Goal: Task Accomplishment & Management: Use online tool/utility

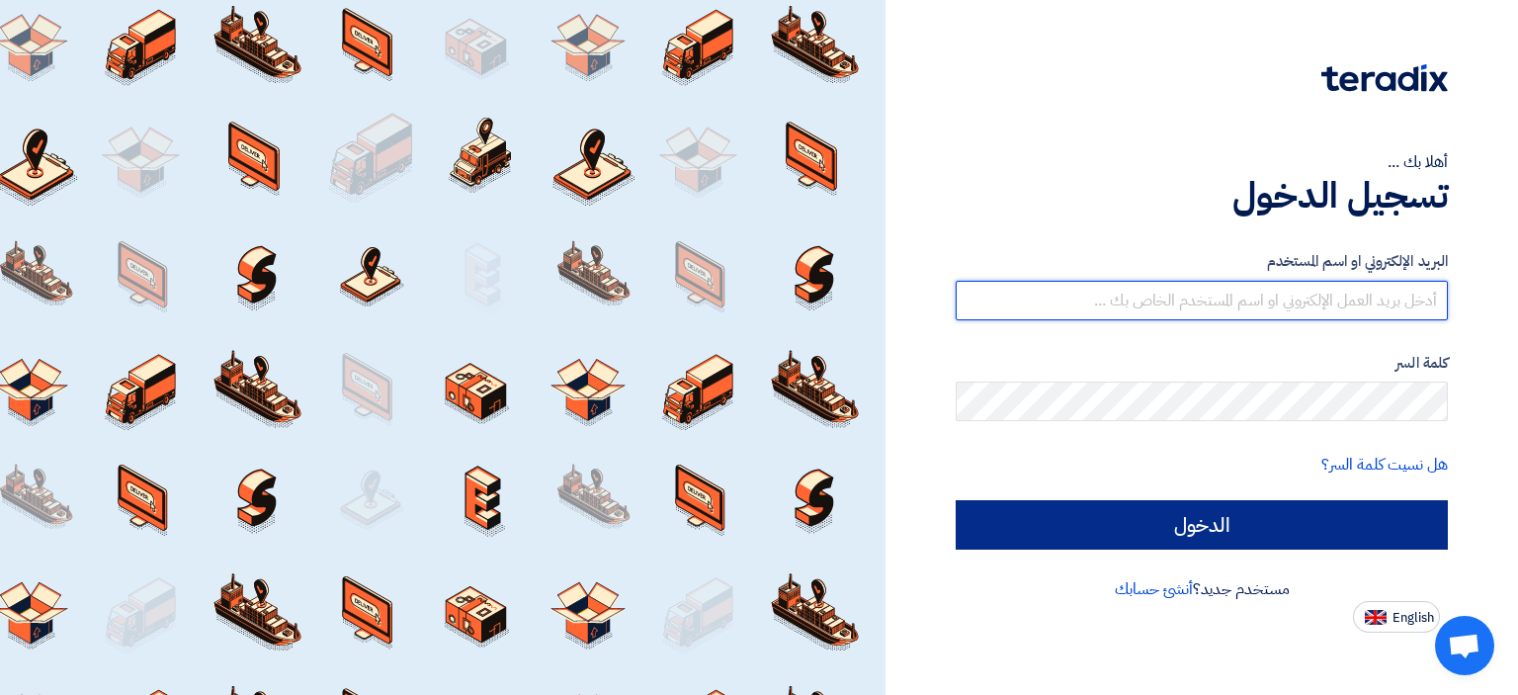
type input "emadalsaheb@pbct.com.sa"
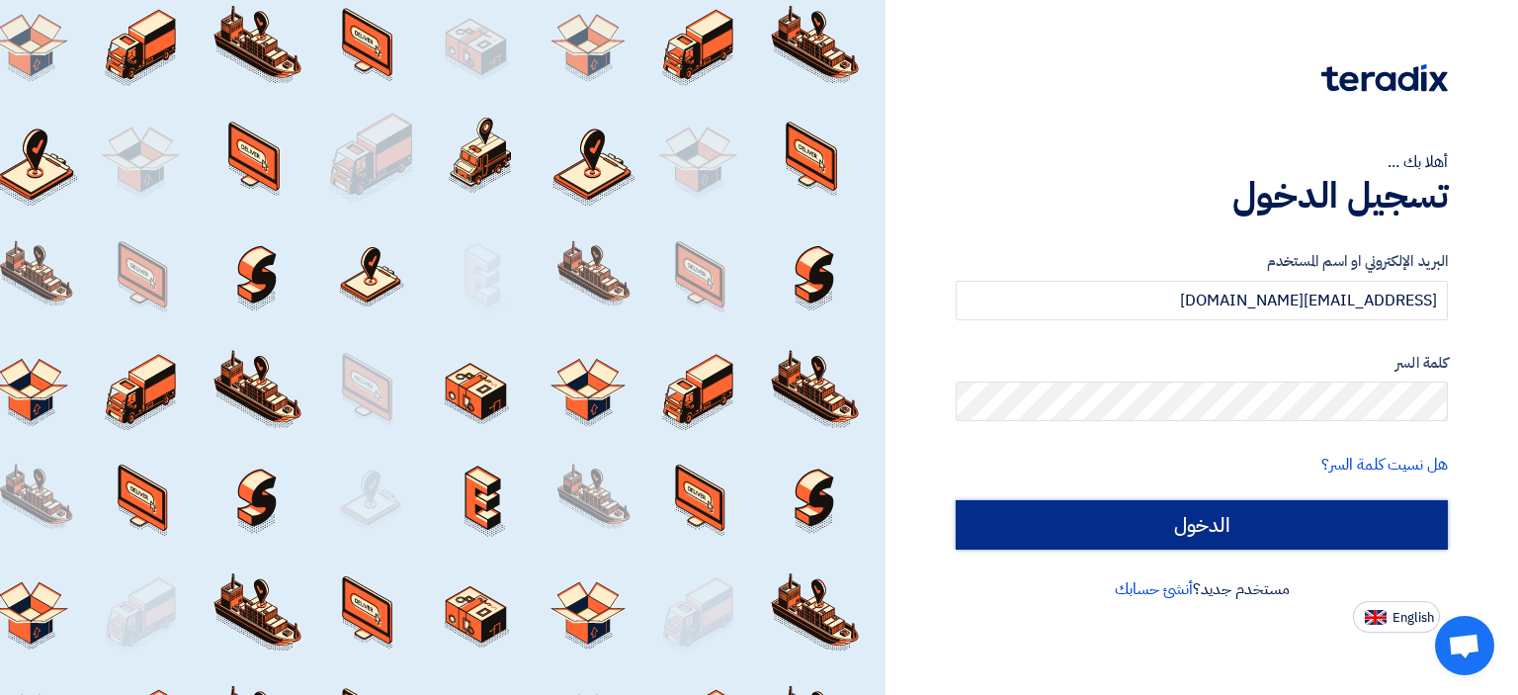
click at [1075, 531] on input "الدخول" at bounding box center [1202, 524] width 492 height 49
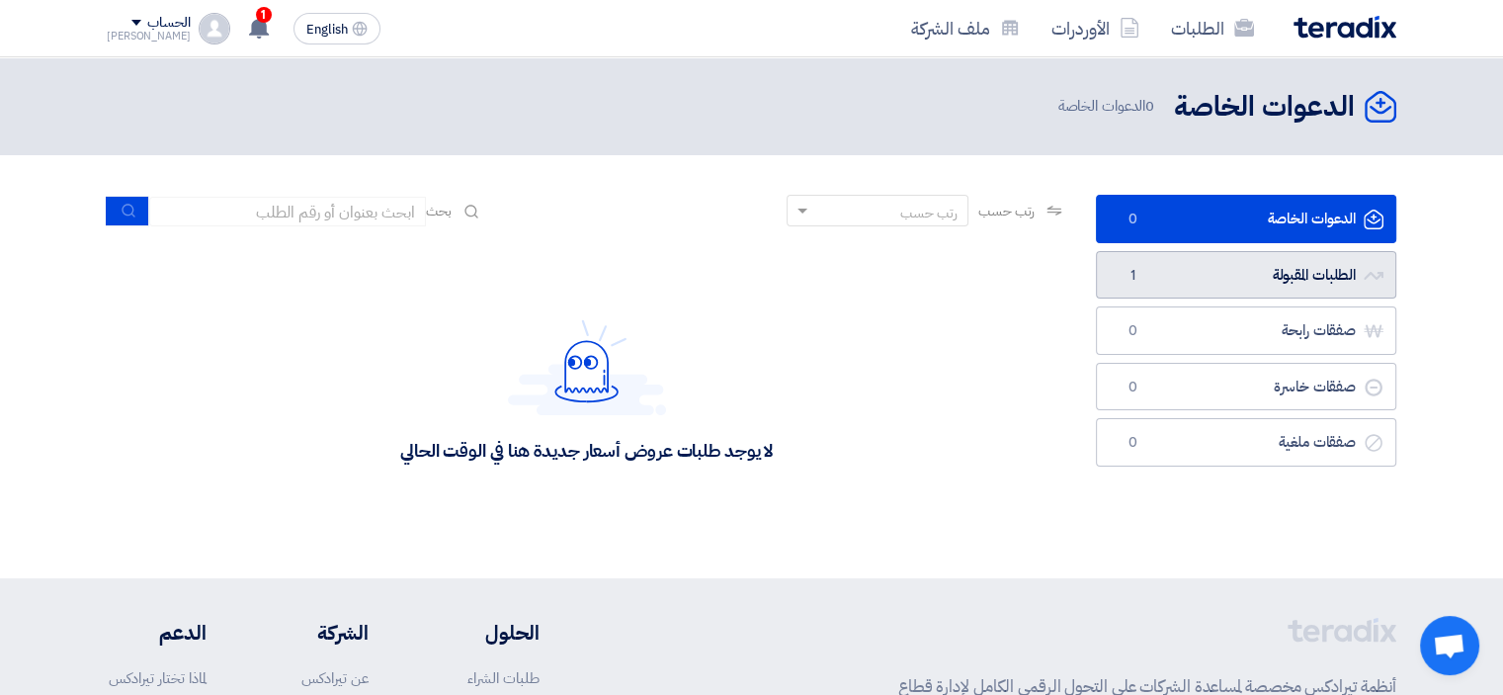
click at [1193, 272] on link "الطلبات المقبولة الطلبات المقبولة 1" at bounding box center [1246, 275] width 300 height 48
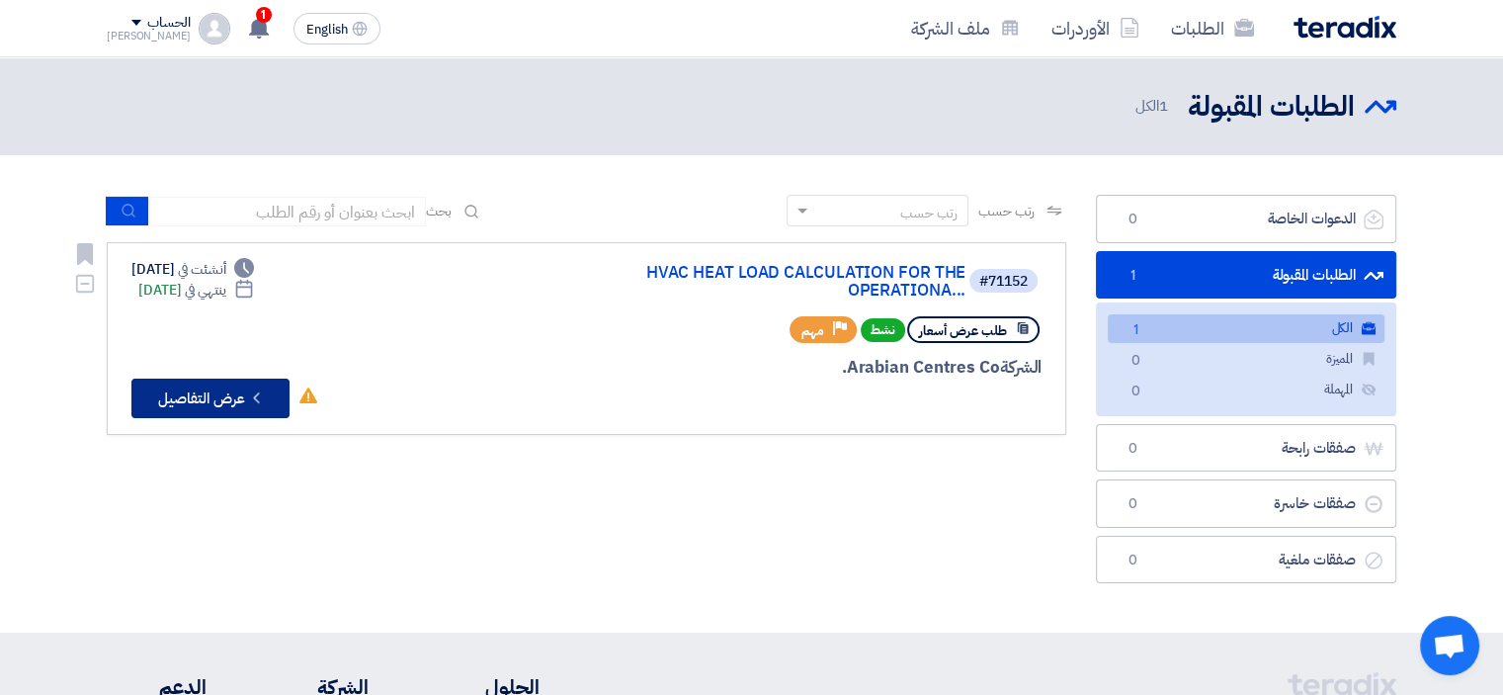
click at [221, 398] on button "Check details عرض التفاصيل" at bounding box center [210, 398] width 158 height 40
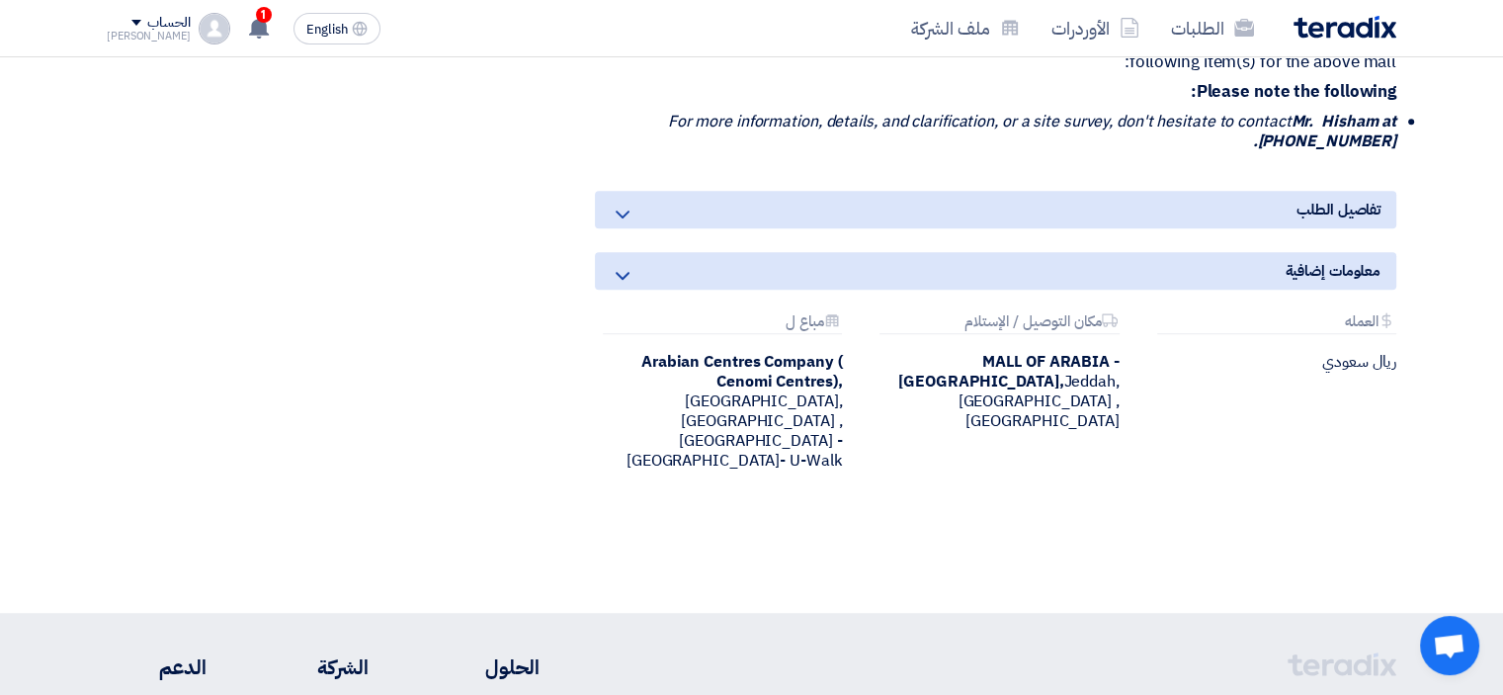
scroll to position [1087, 0]
click at [624, 209] on icon at bounding box center [623, 215] width 24 height 24
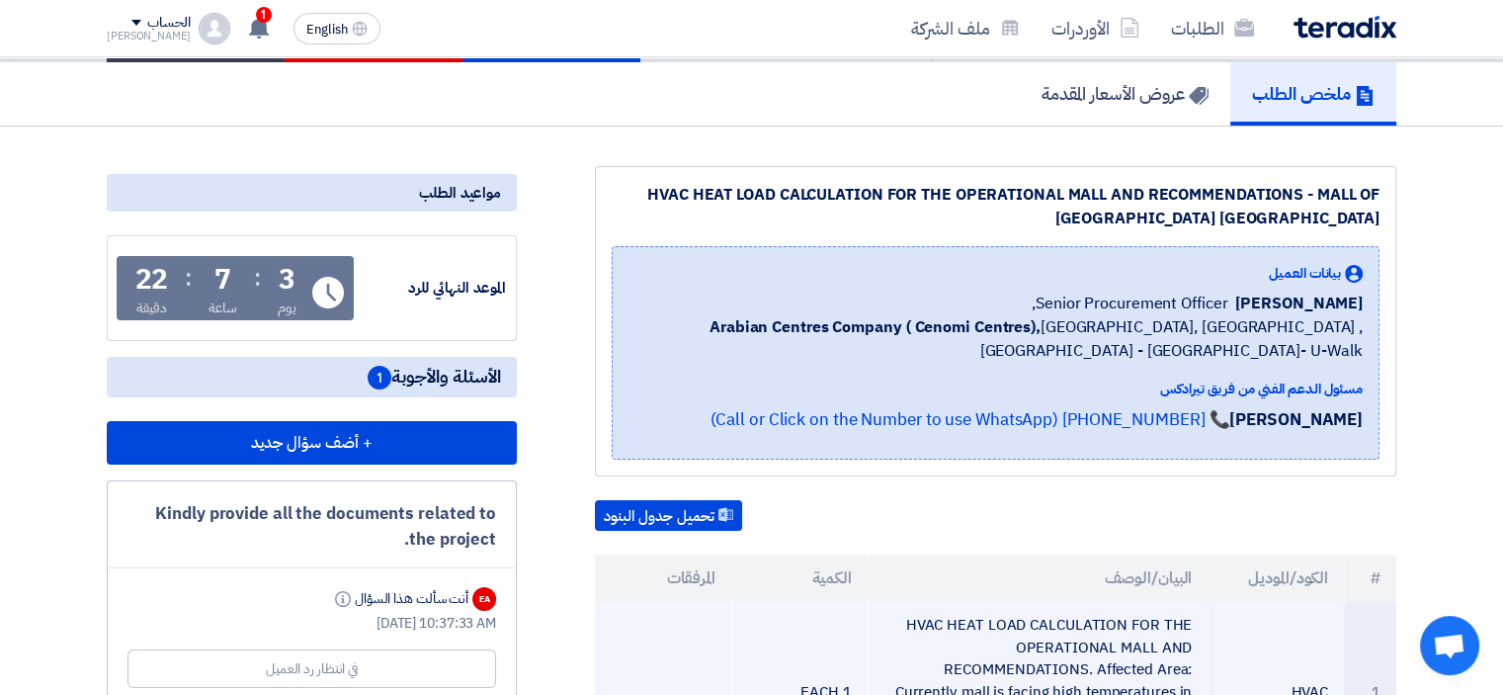
scroll to position [198, 0]
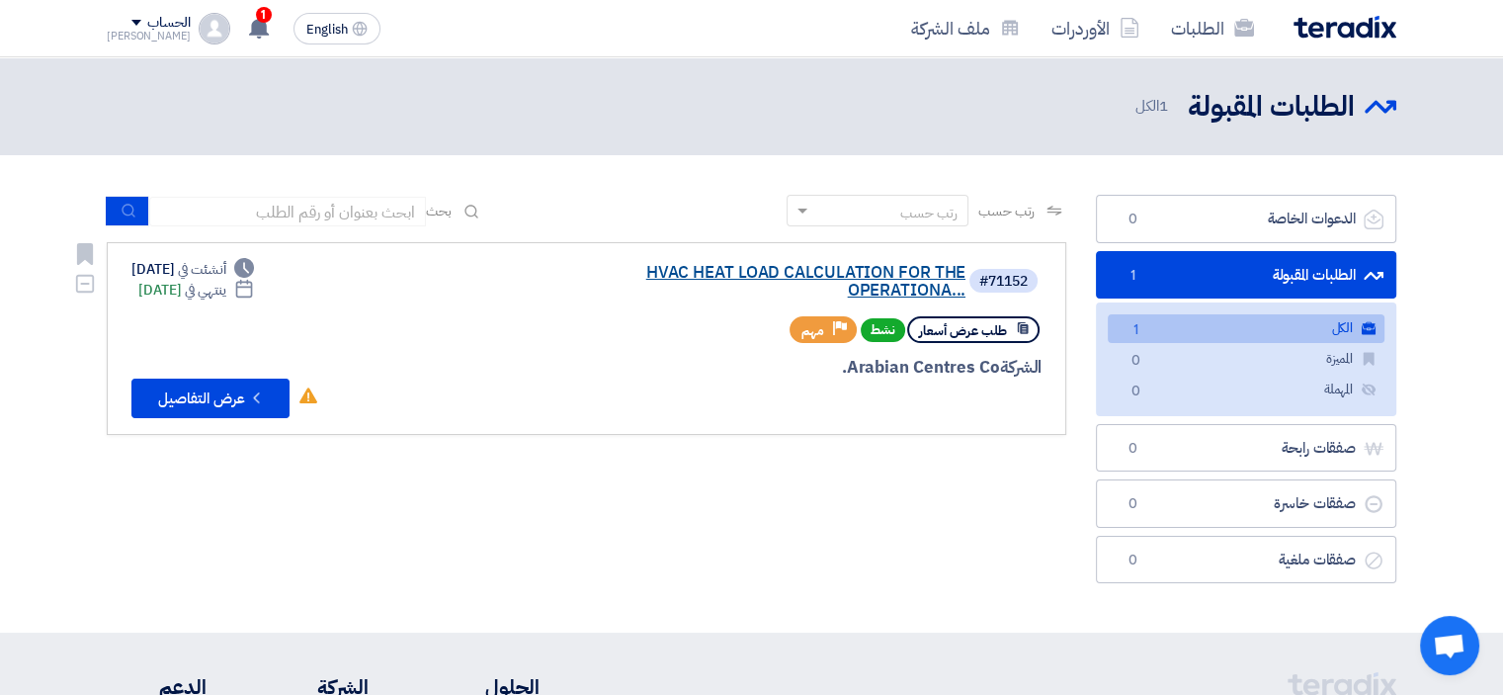
click at [752, 268] on link "HVAC HEAT LOAD CALCULATION FOR THE OPERATIONA..." at bounding box center [767, 282] width 395 height 36
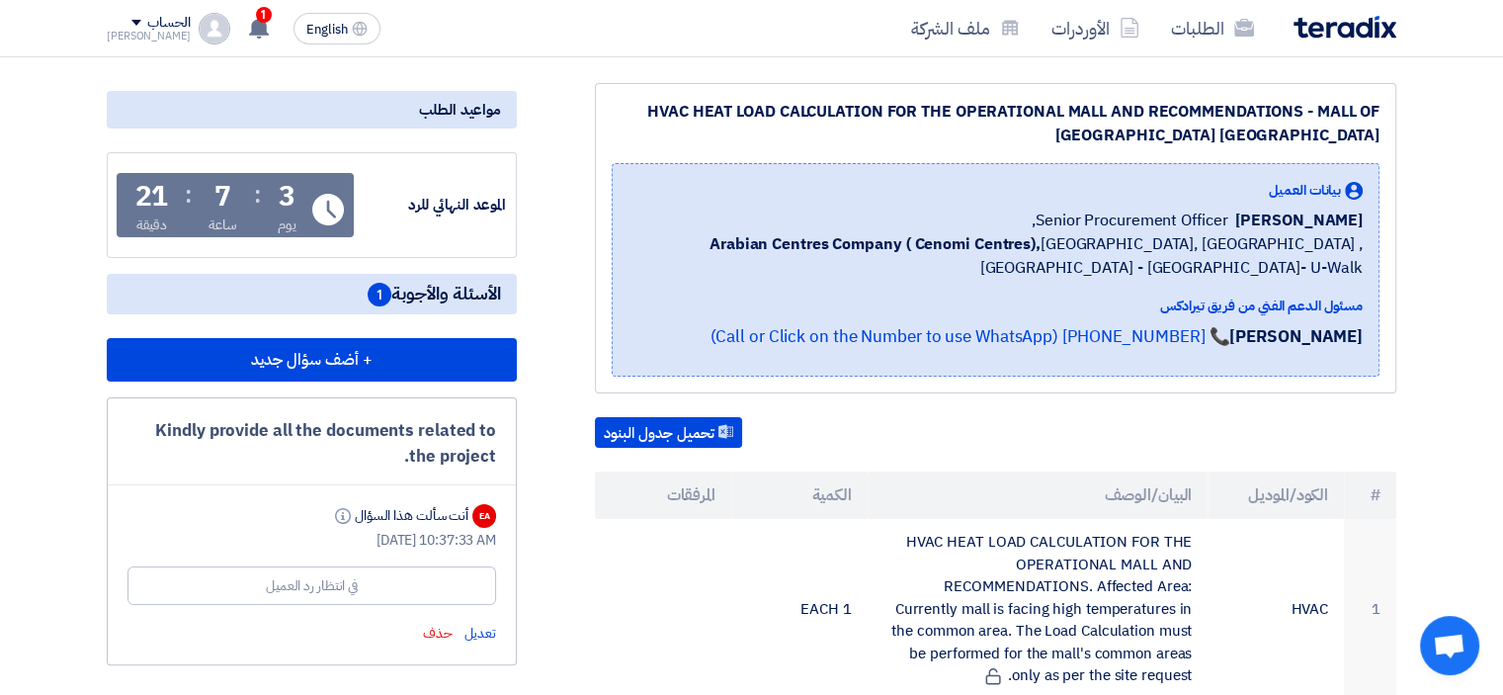
scroll to position [296, 0]
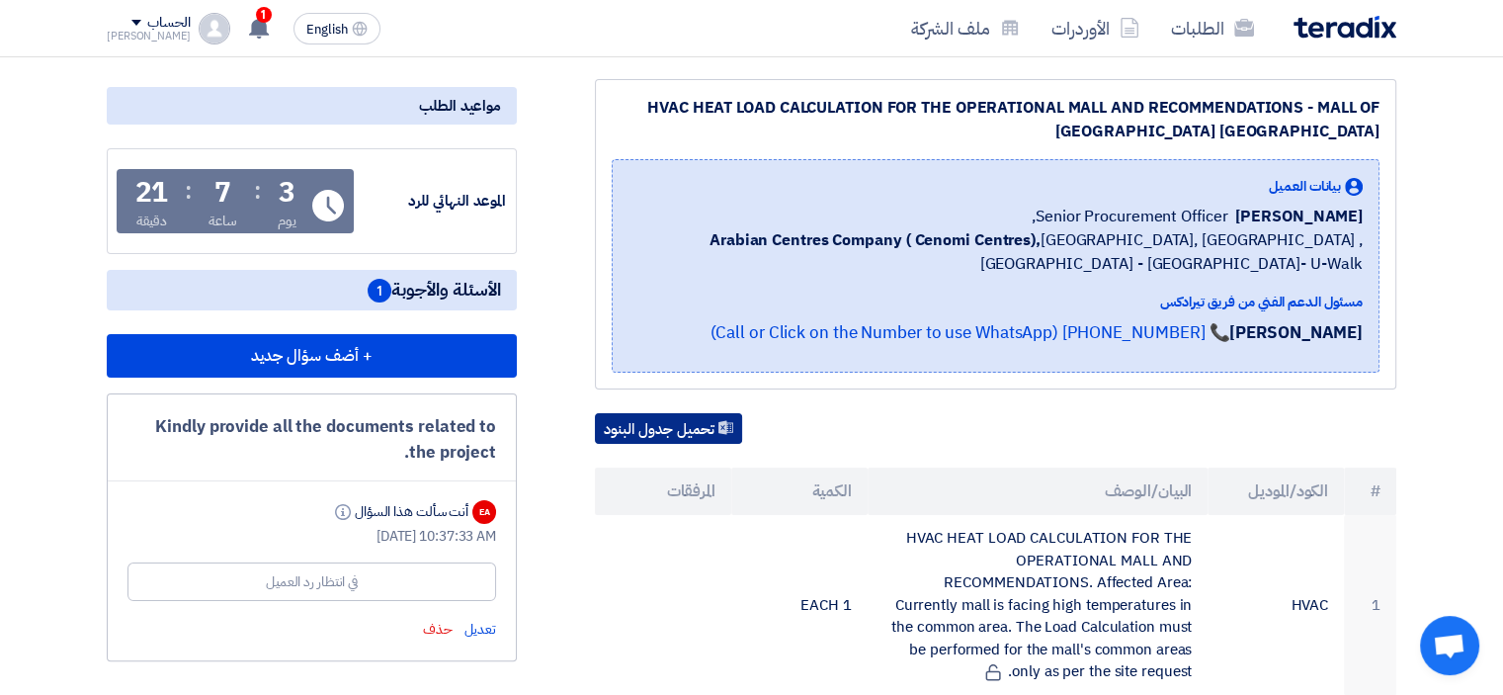
click at [665, 429] on button "تحميل جدول البنود" at bounding box center [668, 429] width 147 height 32
drag, startPoint x: 43, startPoint y: 0, endPoint x: 675, endPoint y: 427, distance: 762.2
click at [675, 427] on button "تحميل جدول البنود" at bounding box center [668, 429] width 147 height 32
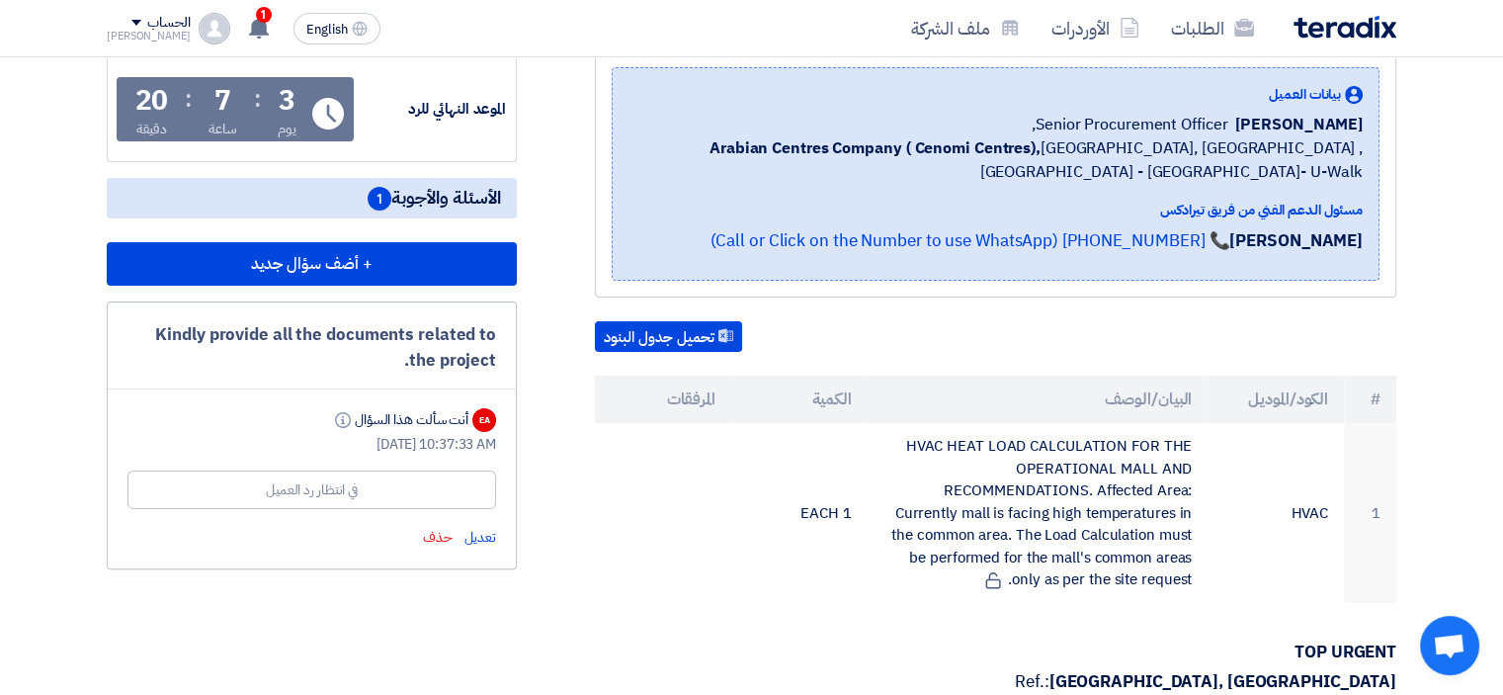
scroll to position [0, 0]
